Goal: Information Seeking & Learning: Understand process/instructions

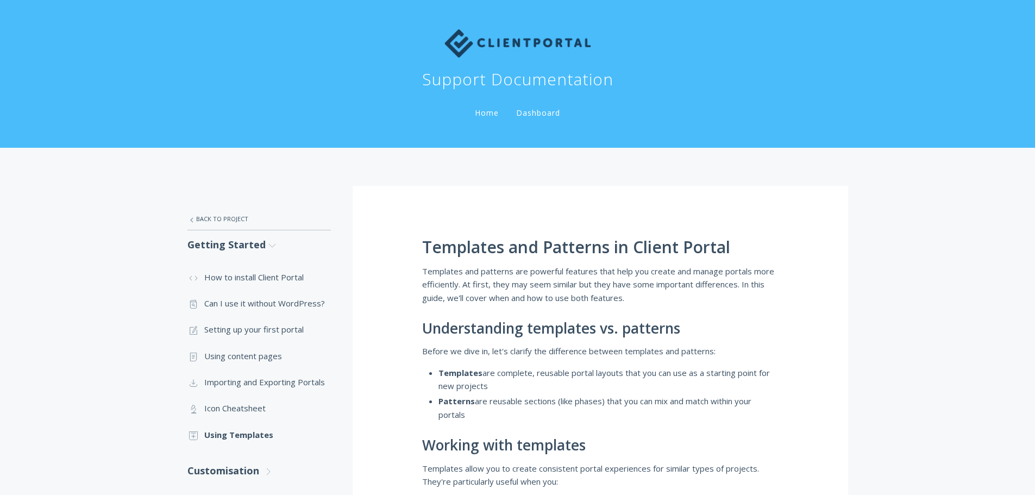
scroll to position [68, 0]
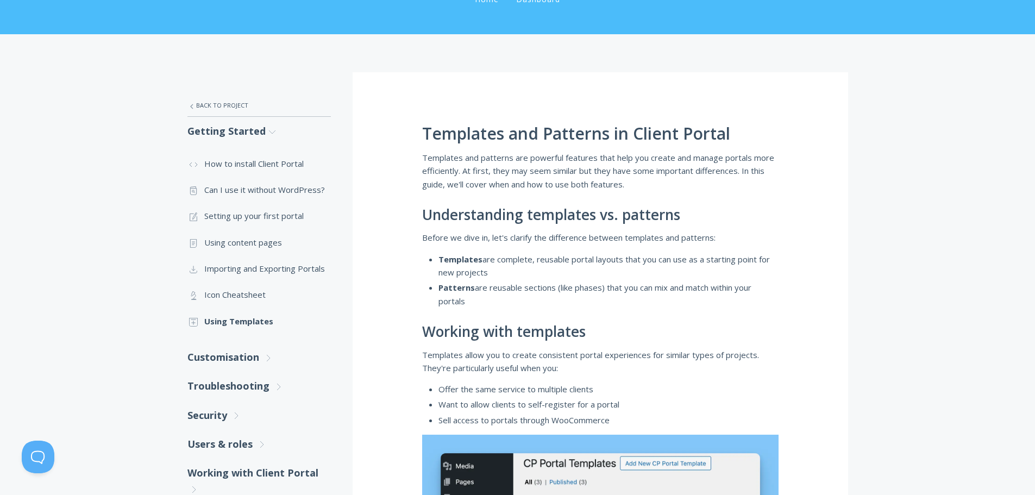
scroll to position [177, 0]
